Goal: Check status

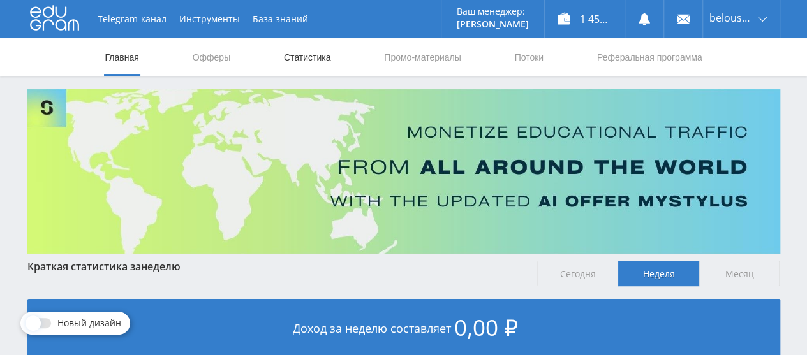
click at [295, 57] on link "Статистика" at bounding box center [308, 57] width 50 height 38
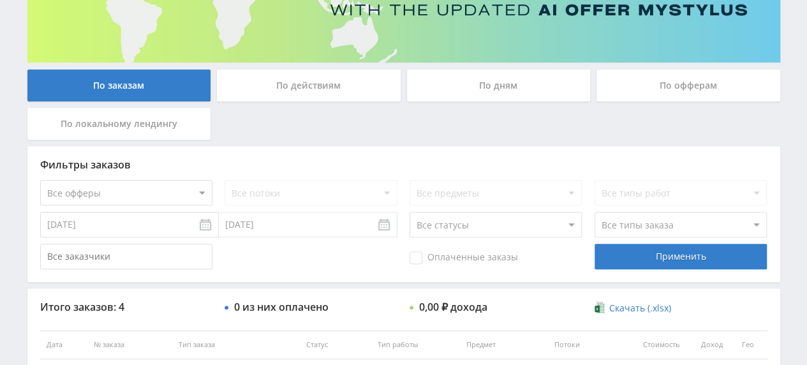
scroll to position [338, 0]
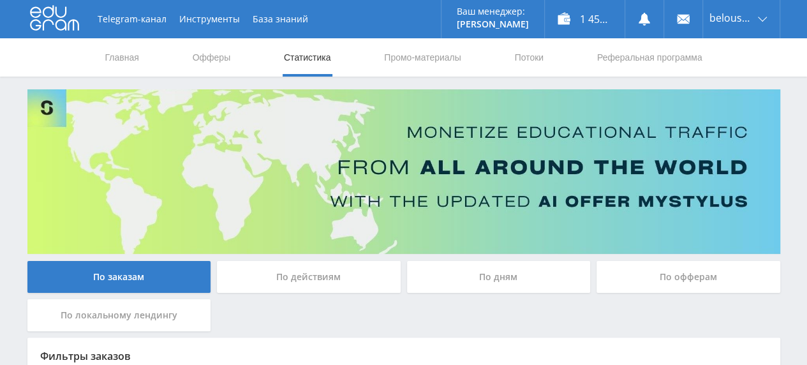
scroll to position [255, 0]
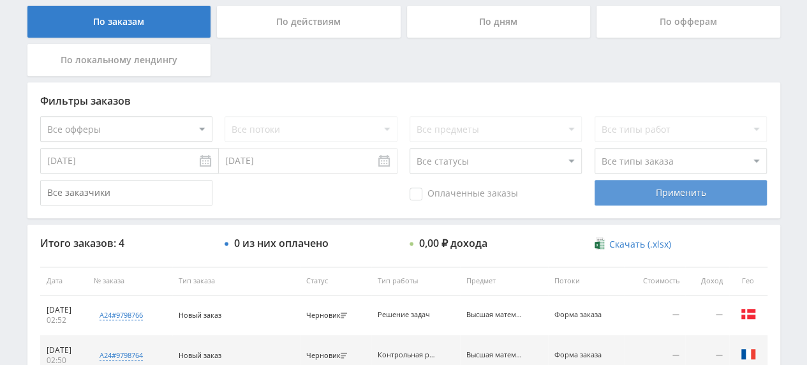
click at [681, 200] on div "Применить" at bounding box center [681, 193] width 172 height 26
click at [676, 188] on div "Применить" at bounding box center [681, 193] width 172 height 26
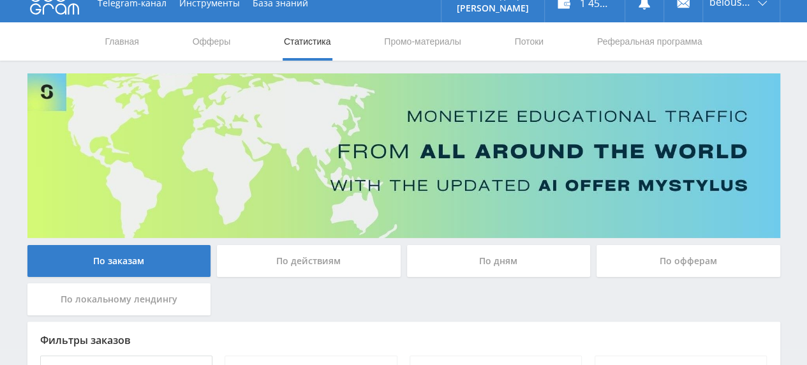
scroll to position [0, 0]
